Goal: Information Seeking & Learning: Learn about a topic

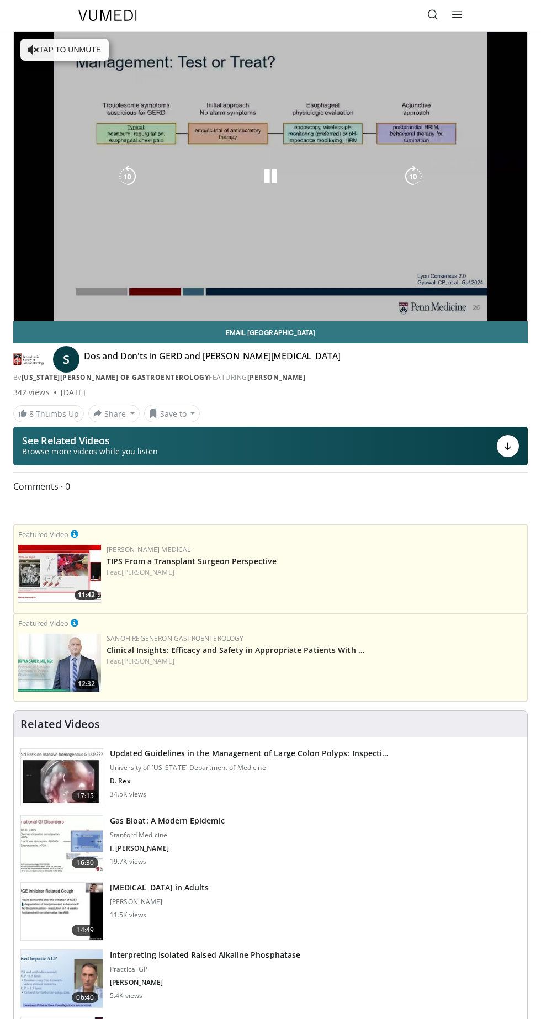
click at [361, 227] on div "10 seconds Tap to unmute" at bounding box center [270, 176] width 513 height 289
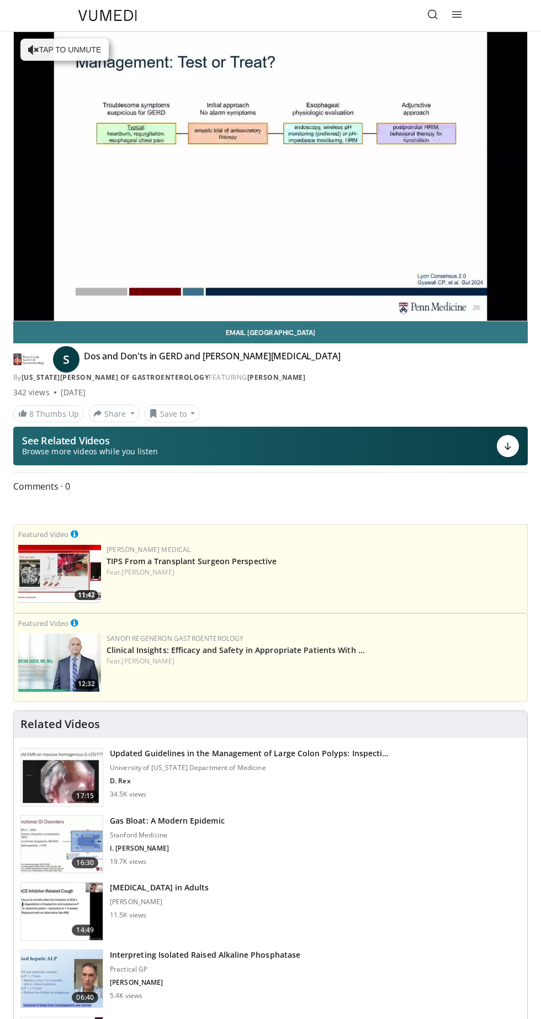
click at [93, 35] on div "10 seconds Tap to unmute" at bounding box center [270, 176] width 513 height 289
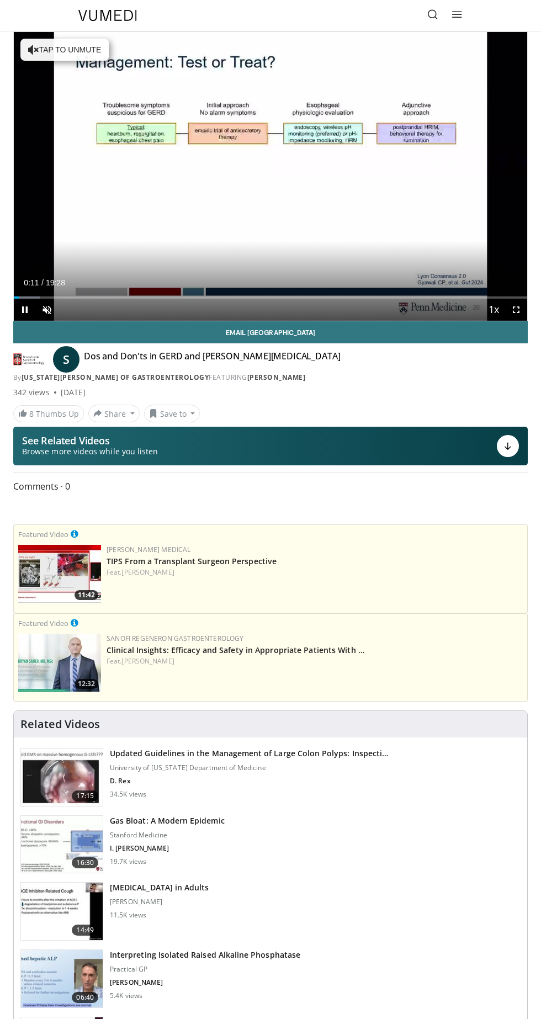
click at [54, 47] on div "10 seconds Tap to unmute" at bounding box center [270, 176] width 513 height 289
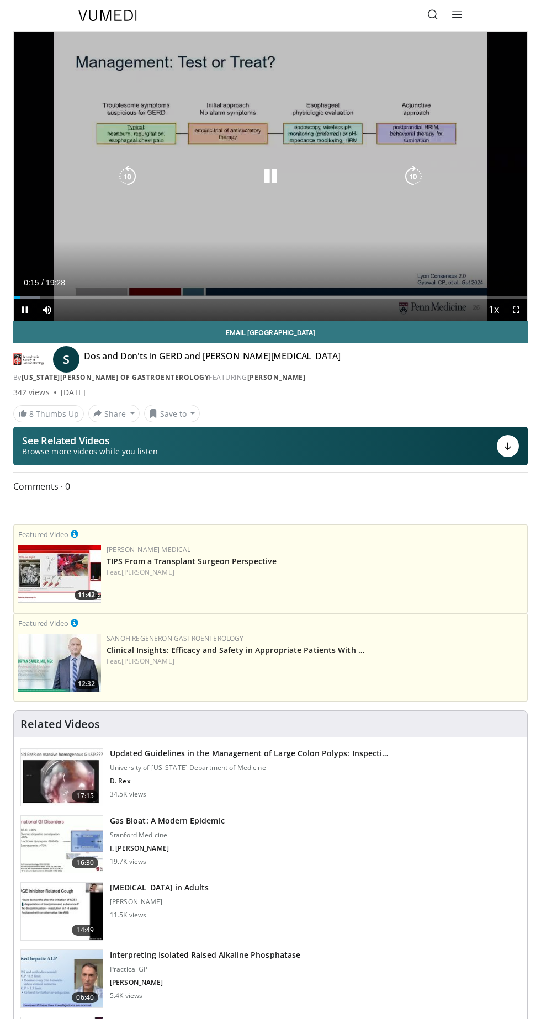
click at [303, 142] on div "10 seconds Tap to unmute" at bounding box center [270, 176] width 513 height 289
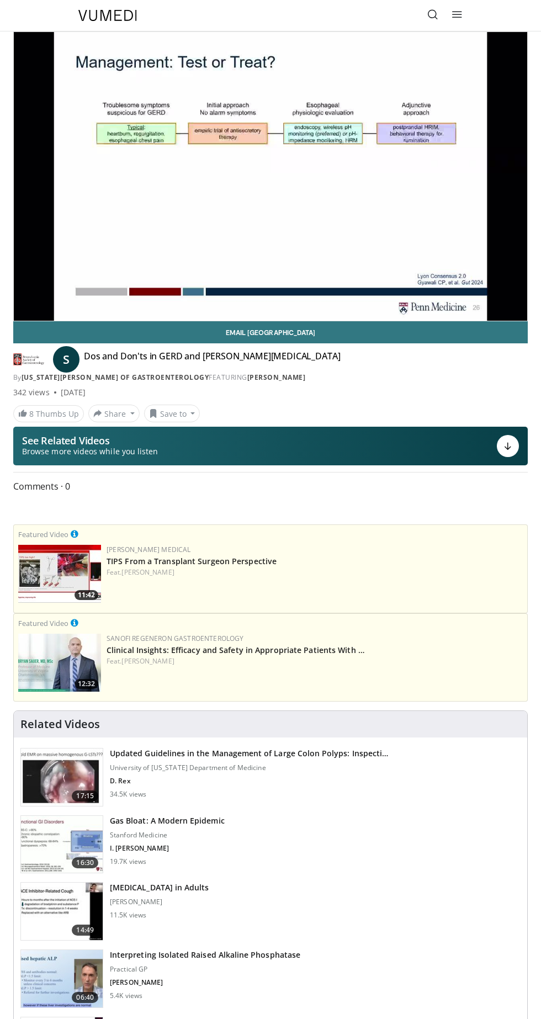
click at [310, 190] on div "10 seconds Tap to unmute" at bounding box center [270, 176] width 513 height 289
click at [516, 979] on link "06:40 Interpreting Isolated Raised Alkaline Phosphatase Practical [PERSON_NAME]…" at bounding box center [270, 979] width 500 height 59
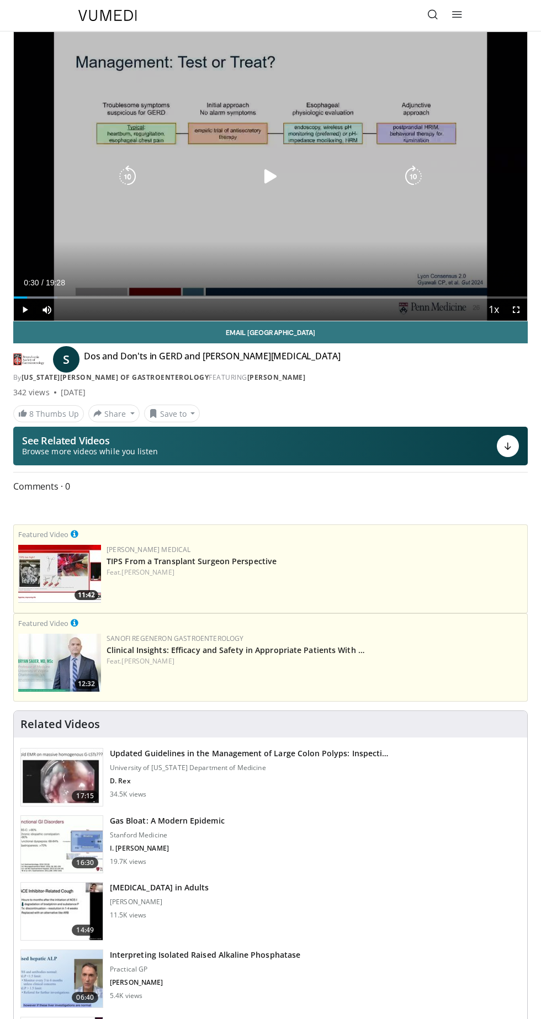
click at [311, 181] on div "Video Player" at bounding box center [270, 177] width 308 height 22
click at [276, 186] on icon "Video Player" at bounding box center [270, 177] width 22 height 22
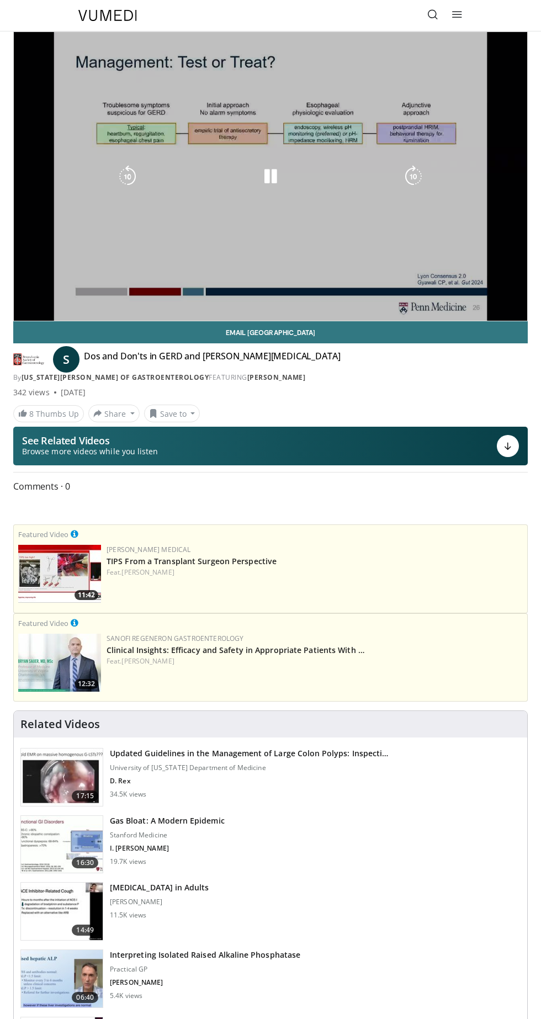
click at [304, 178] on div "Video Player" at bounding box center [270, 177] width 308 height 22
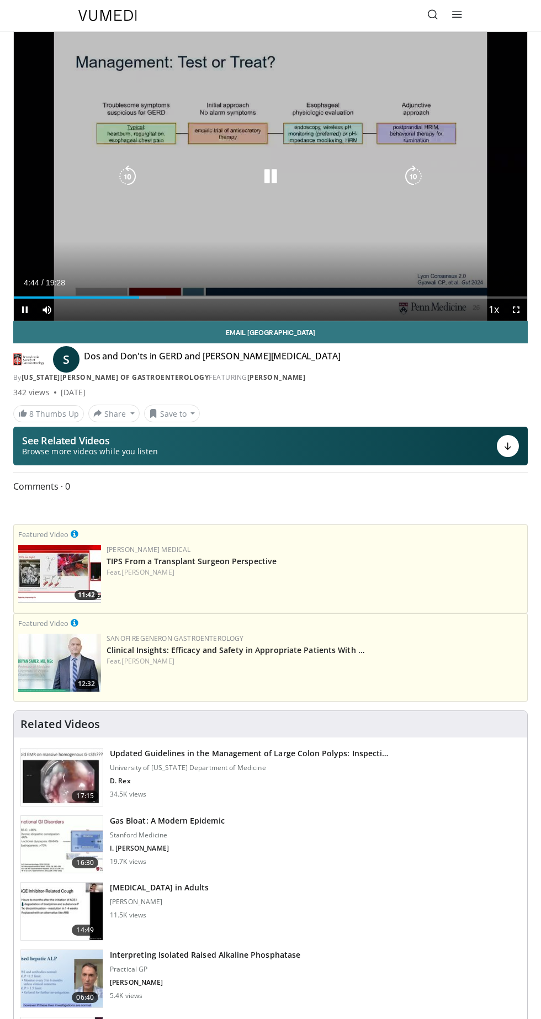
click at [277, 177] on icon "Video Player" at bounding box center [270, 177] width 22 height 22
click at [306, 181] on div "Video Player" at bounding box center [270, 177] width 308 height 22
click at [280, 179] on icon "Video Player" at bounding box center [270, 177] width 22 height 22
click at [309, 173] on div "Video Player" at bounding box center [270, 177] width 308 height 22
click at [281, 177] on icon "Video Player" at bounding box center [270, 177] width 22 height 22
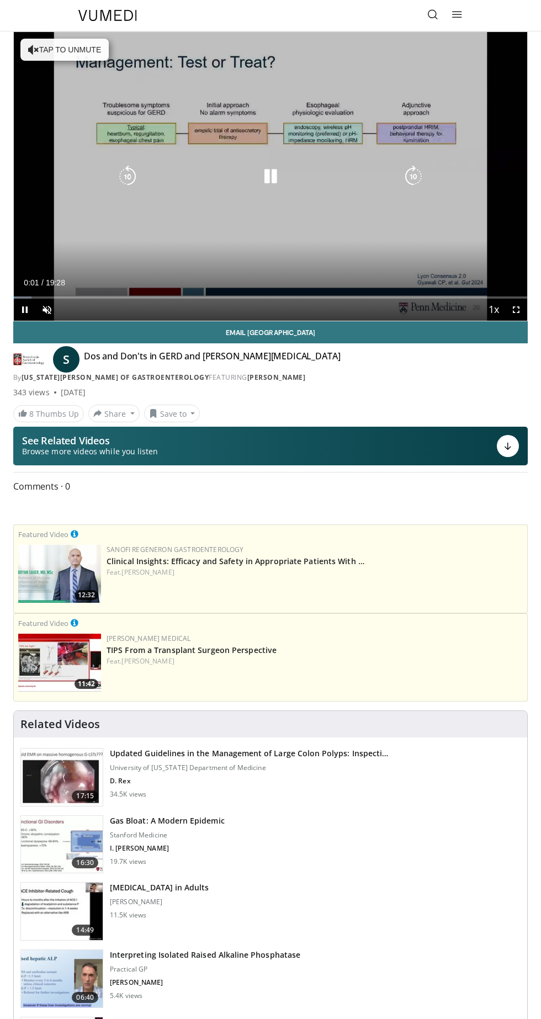
click at [341, 177] on div "Video Player" at bounding box center [270, 177] width 308 height 22
click at [64, 59] on div "10 seconds Tap to unmute" at bounding box center [270, 176] width 513 height 289
click at [153, 289] on div "Loaded : 4.25% 00:06" at bounding box center [270, 293] width 513 height 10
click at [189, 256] on div "10 seconds Tap to unmute" at bounding box center [270, 176] width 513 height 289
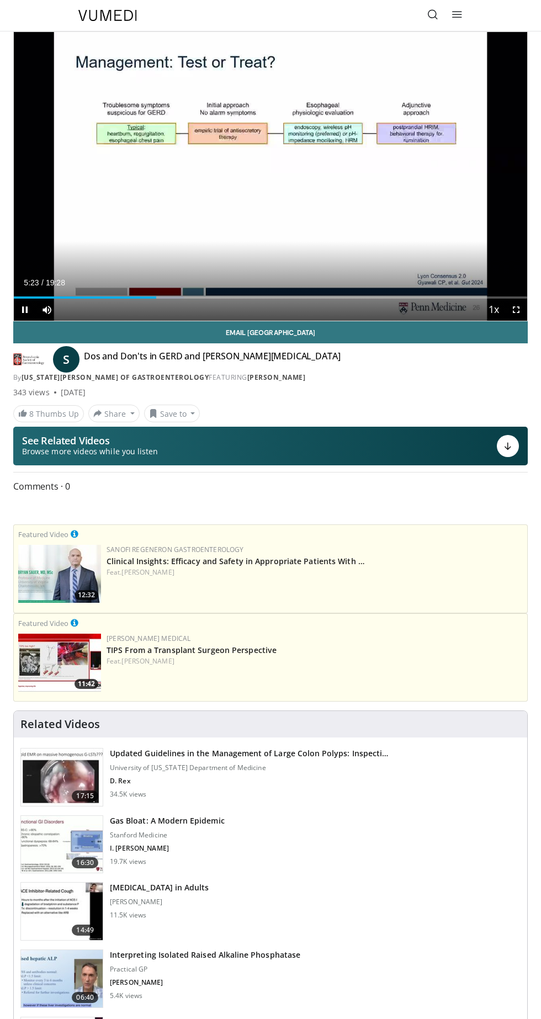
click at [295, 200] on div "10 seconds Tap to unmute" at bounding box center [270, 176] width 513 height 289
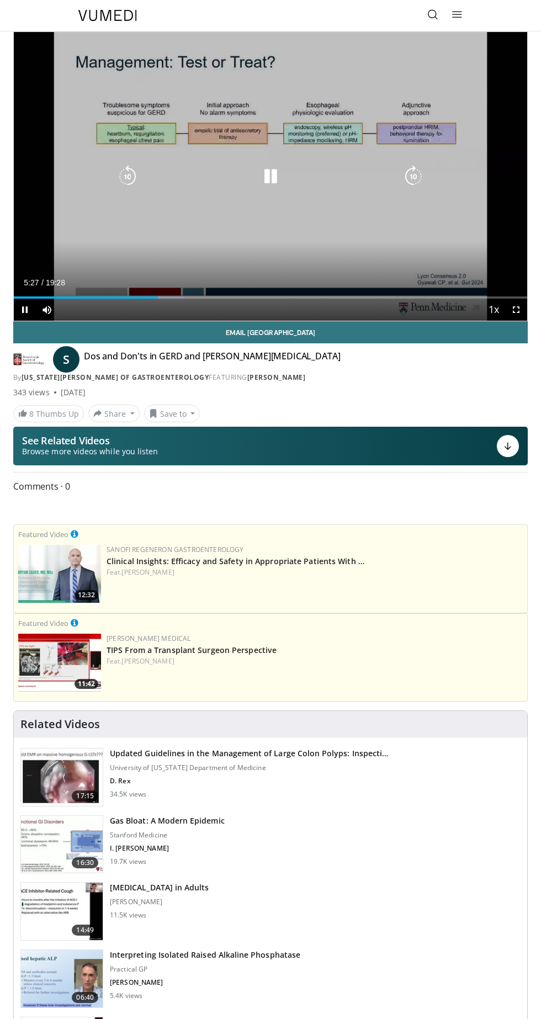
click at [354, 234] on div "10 seconds Tap to unmute" at bounding box center [270, 176] width 513 height 289
click at [333, 181] on div "Video Player" at bounding box center [270, 177] width 308 height 22
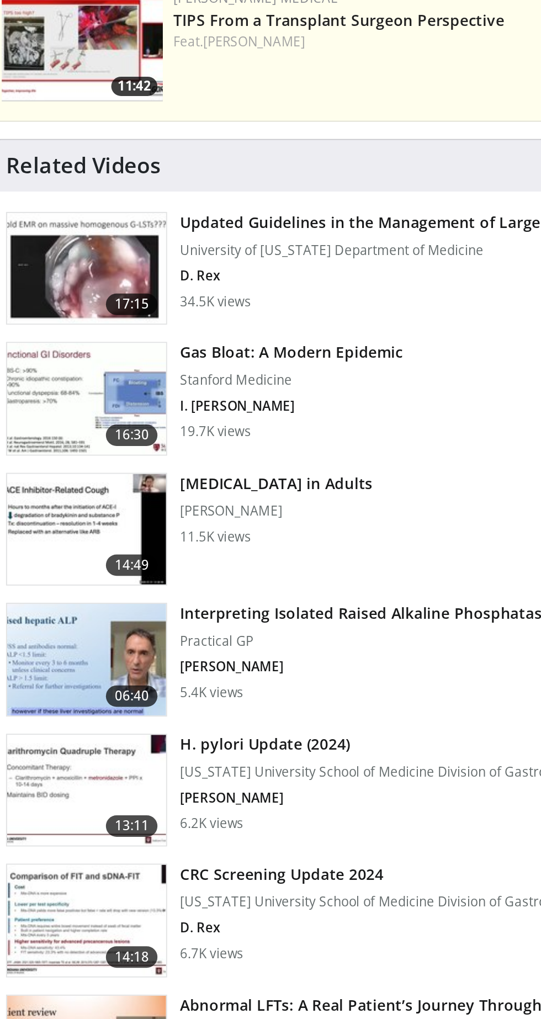
scroll to position [275, 0]
click at [204, 574] on p "Stanford Medicine" at bounding box center [167, 574] width 115 height 9
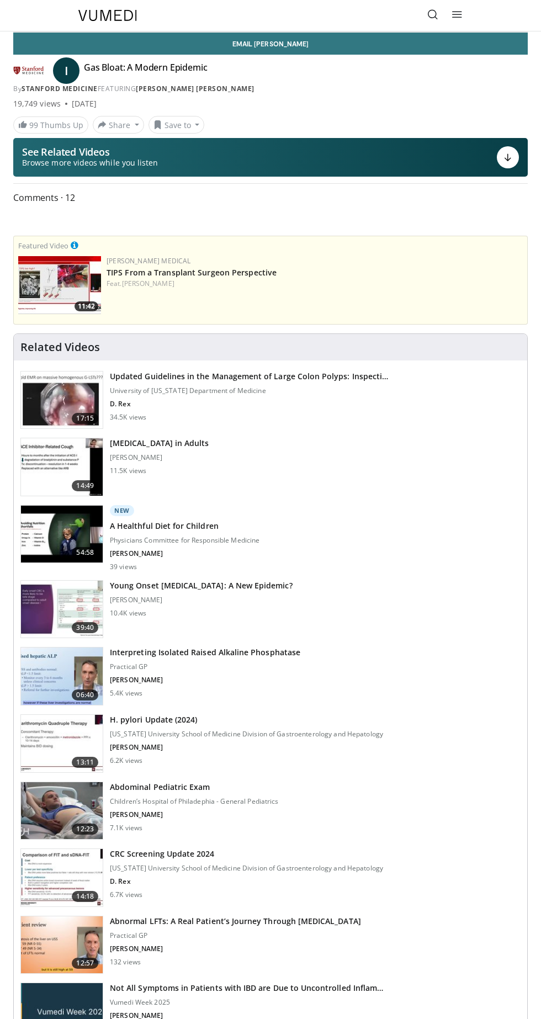
click at [367, 371] on h3 "Updated Guidelines in the Management of Large Colon Polyps: Inspecti…" at bounding box center [249, 376] width 278 height 11
